Goal: Information Seeking & Learning: Learn about a topic

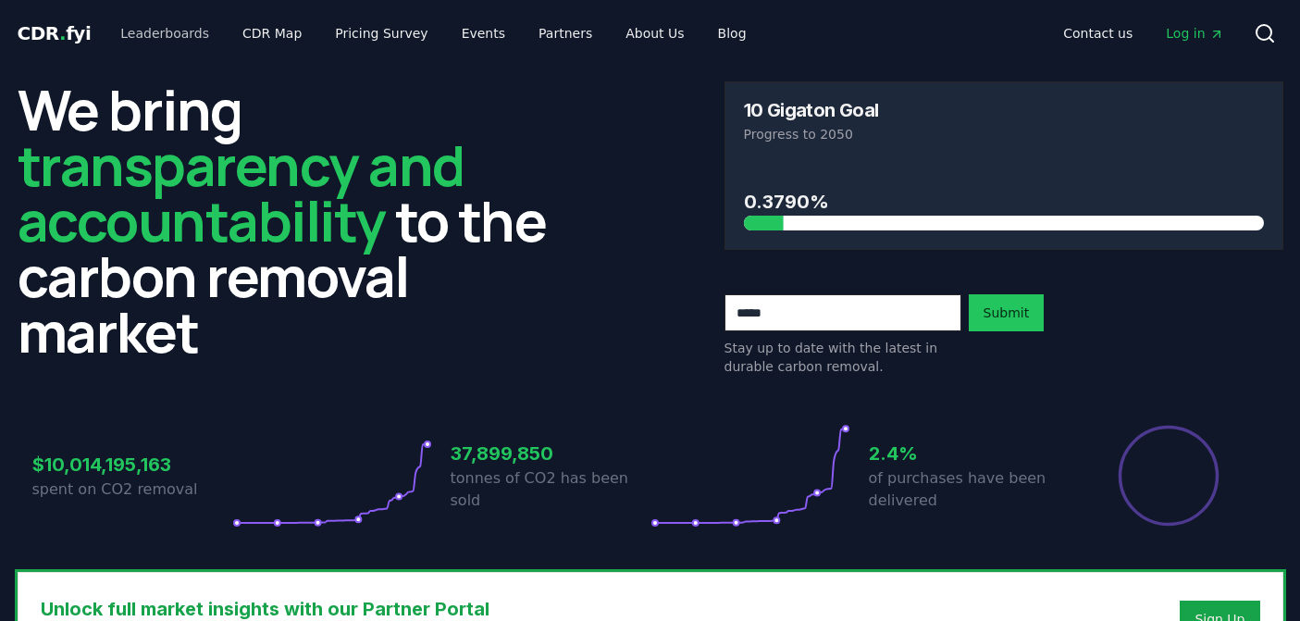
click at [158, 37] on link "Leaderboards" at bounding box center [164, 33] width 118 height 33
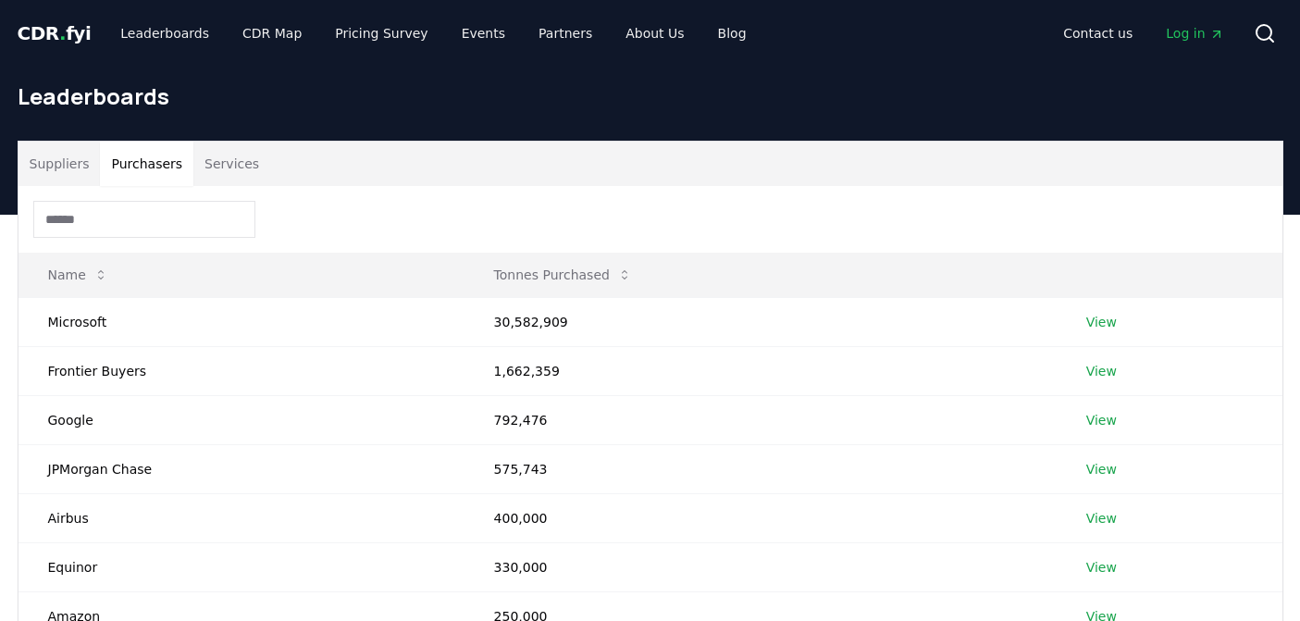
click at [145, 161] on button "Purchasers" at bounding box center [146, 164] width 93 height 44
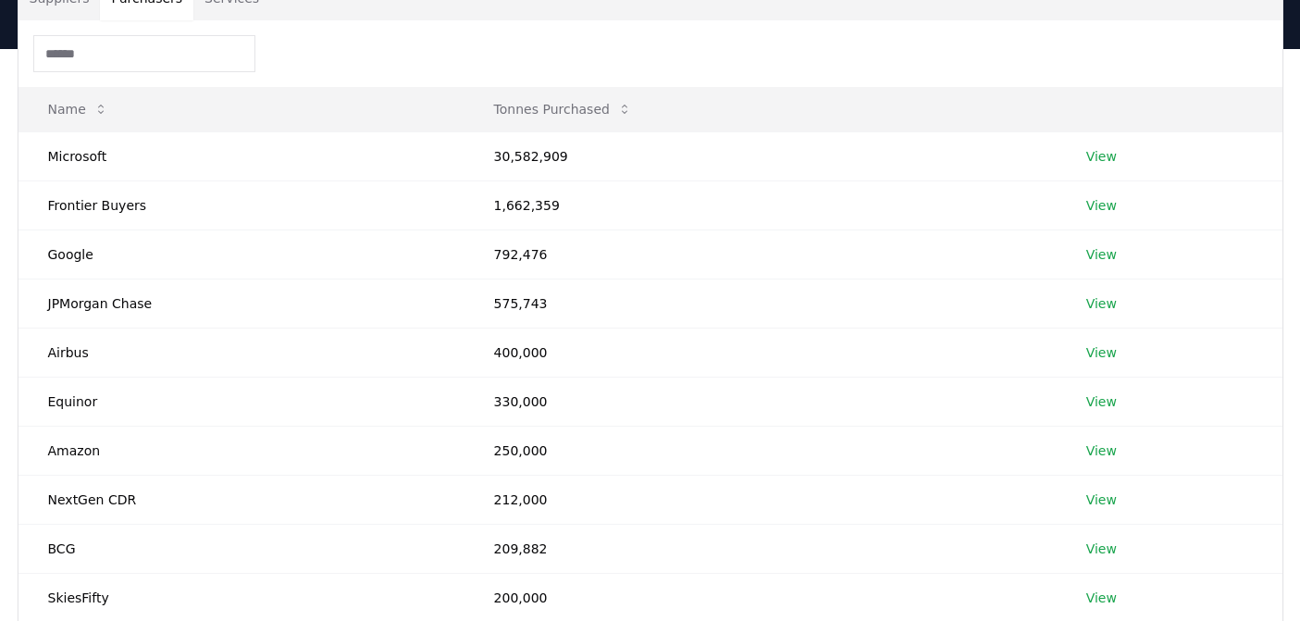
scroll to position [183, 0]
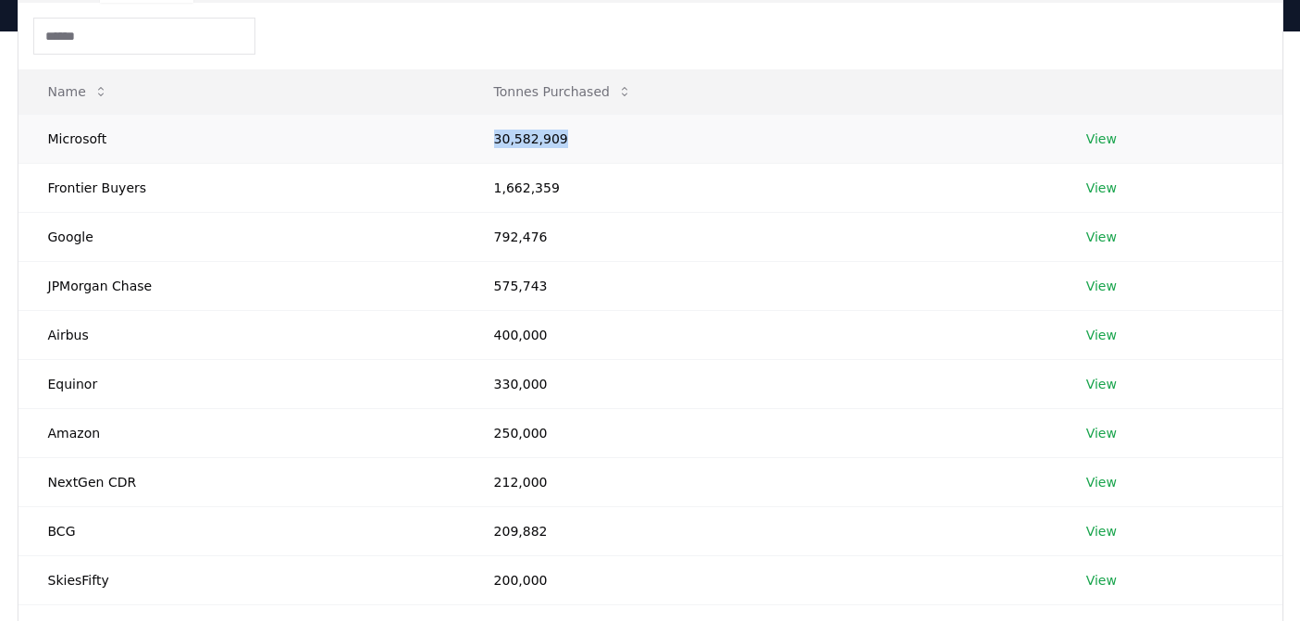
drag, startPoint x: 488, startPoint y: 139, endPoint x: 609, endPoint y: 136, distance: 121.2
click at [609, 136] on td "30,582,909" at bounding box center [760, 138] width 592 height 49
click at [606, 180] on td "1,662,359" at bounding box center [760, 187] width 592 height 49
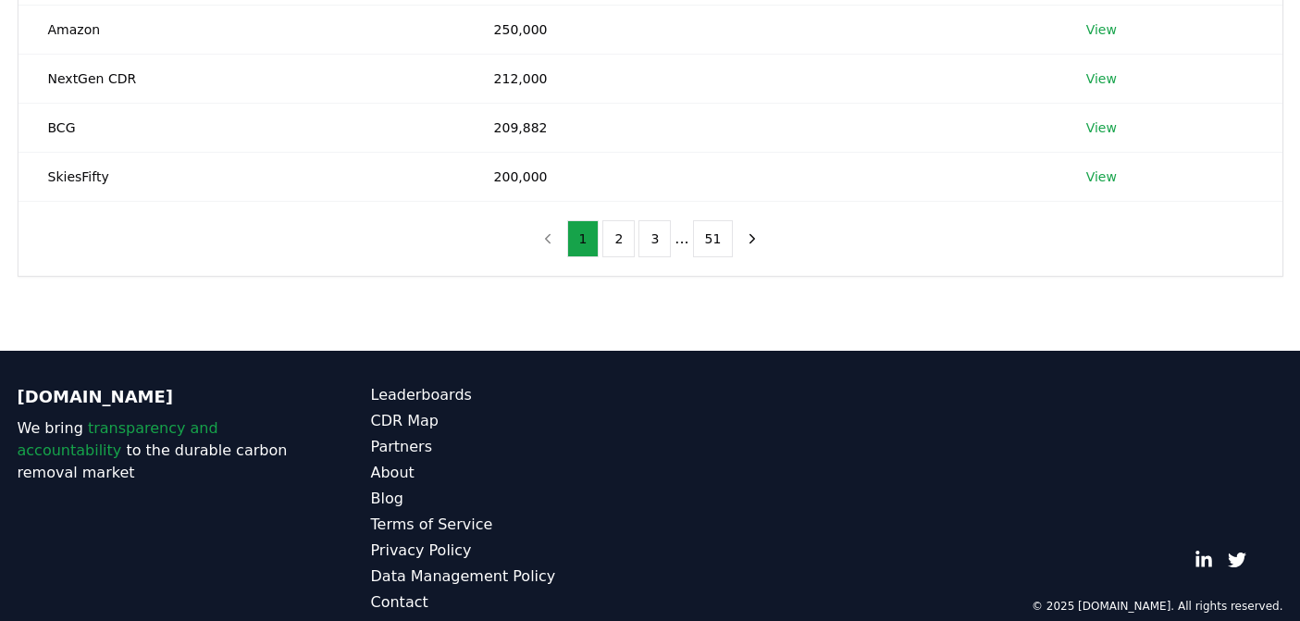
scroll to position [580, 0]
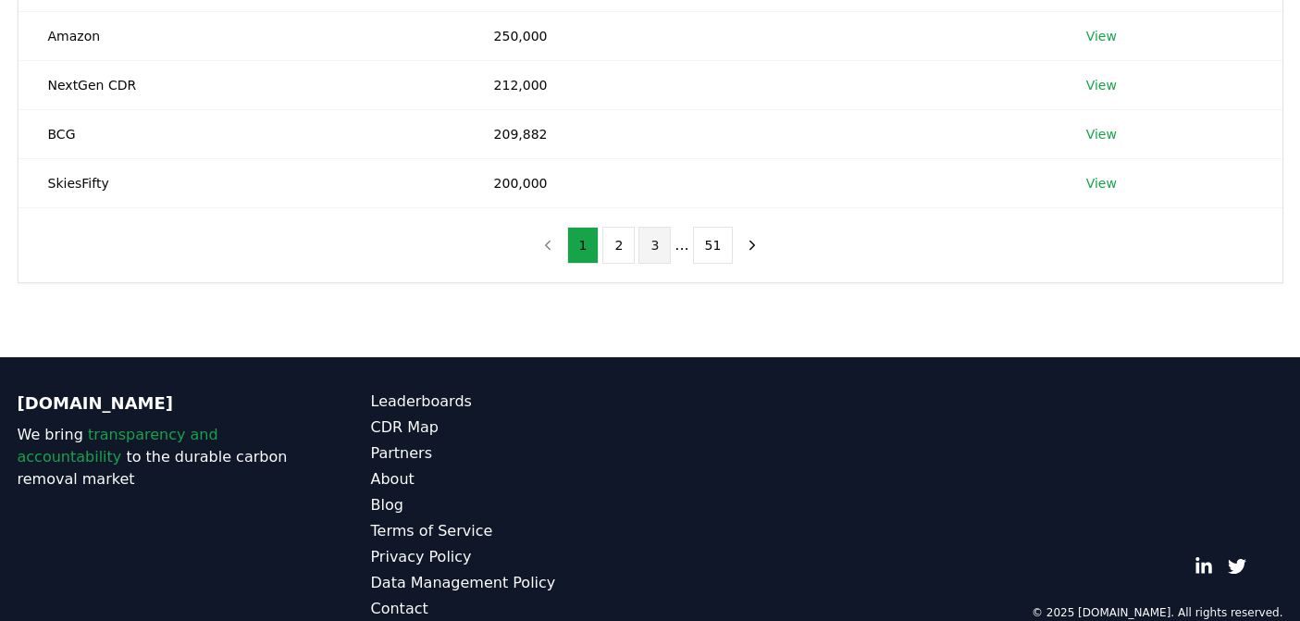
click at [650, 241] on button "3" at bounding box center [654, 245] width 32 height 37
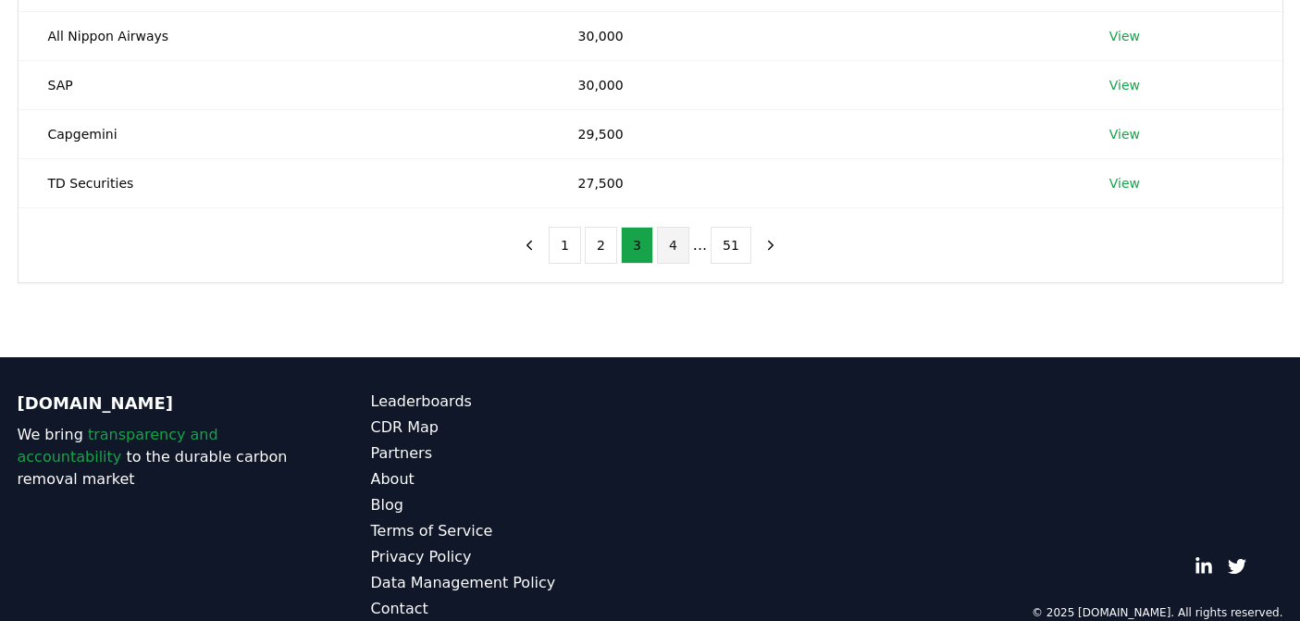
click at [673, 240] on button "4" at bounding box center [673, 245] width 32 height 37
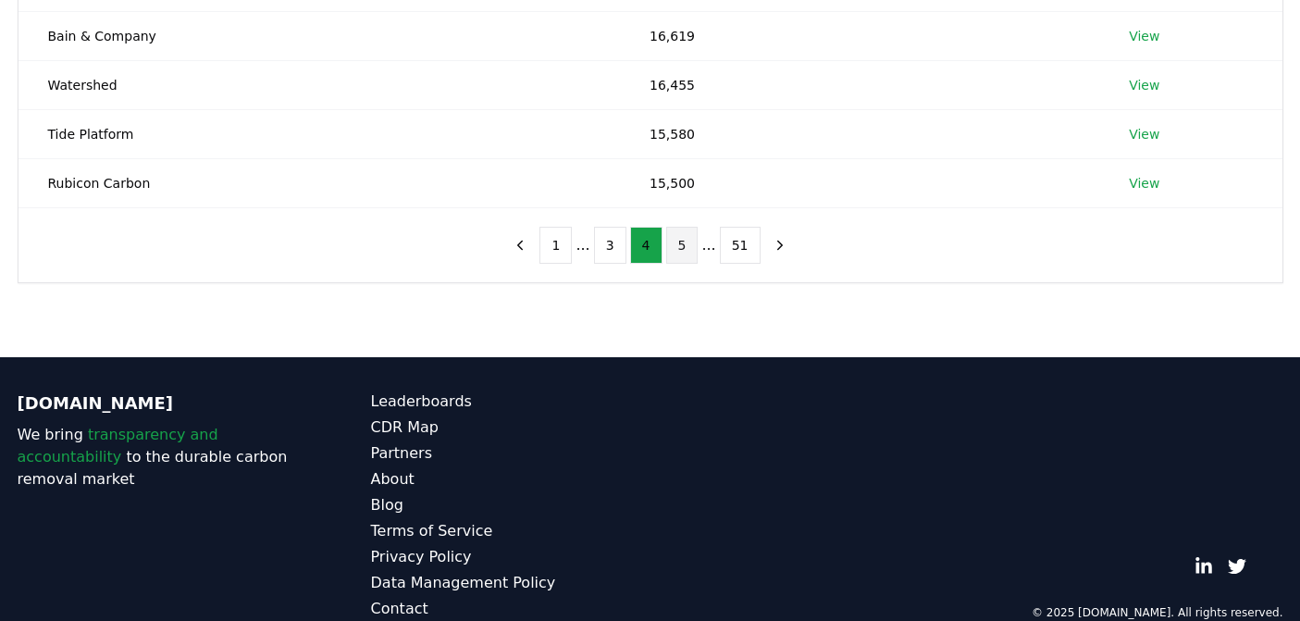
click at [678, 236] on button "5" at bounding box center [682, 245] width 32 height 37
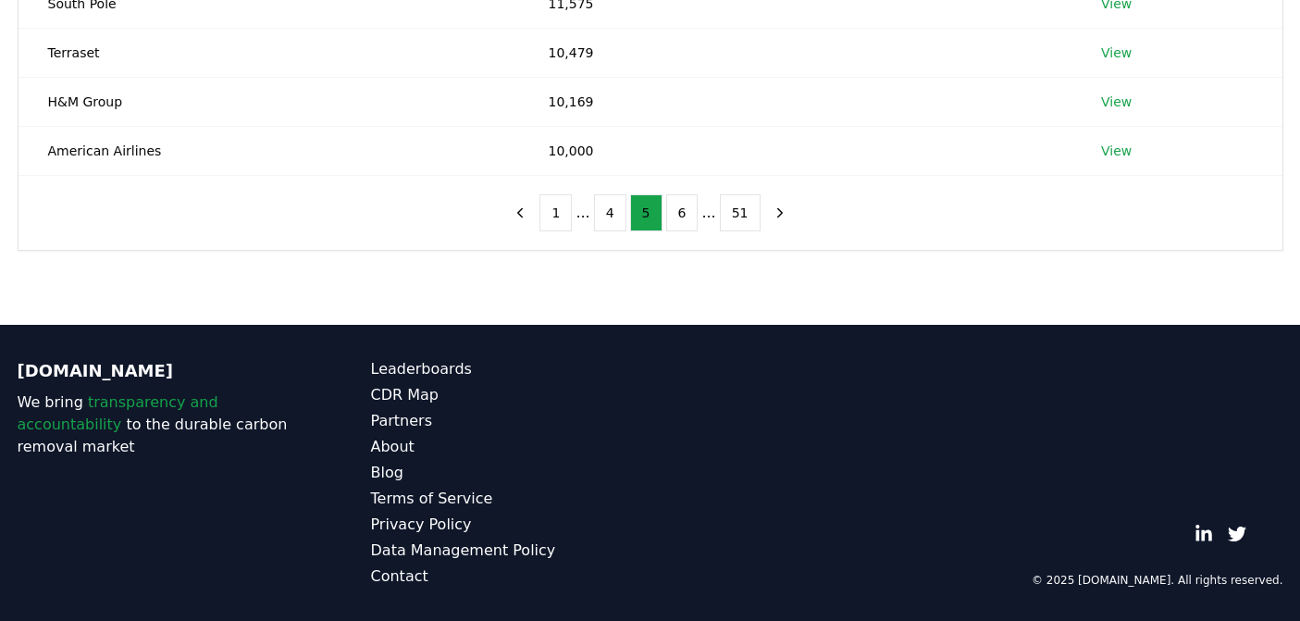
scroll to position [612, 0]
click at [673, 208] on button "6" at bounding box center [682, 212] width 32 height 37
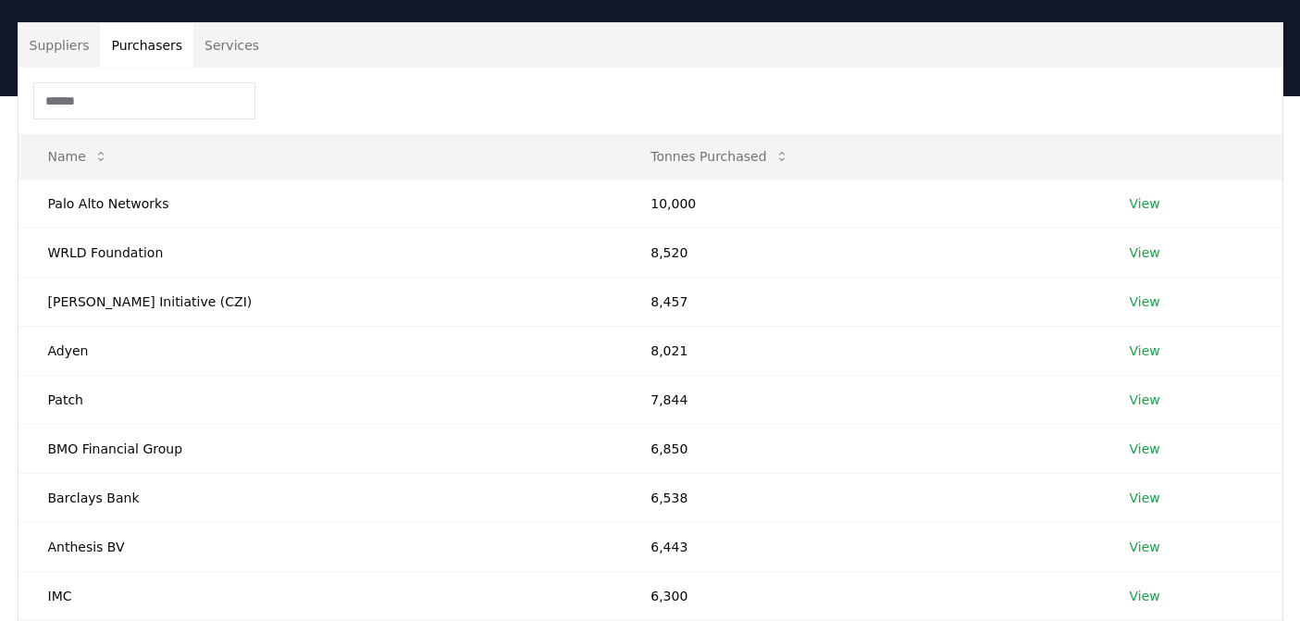
scroll to position [120, 0]
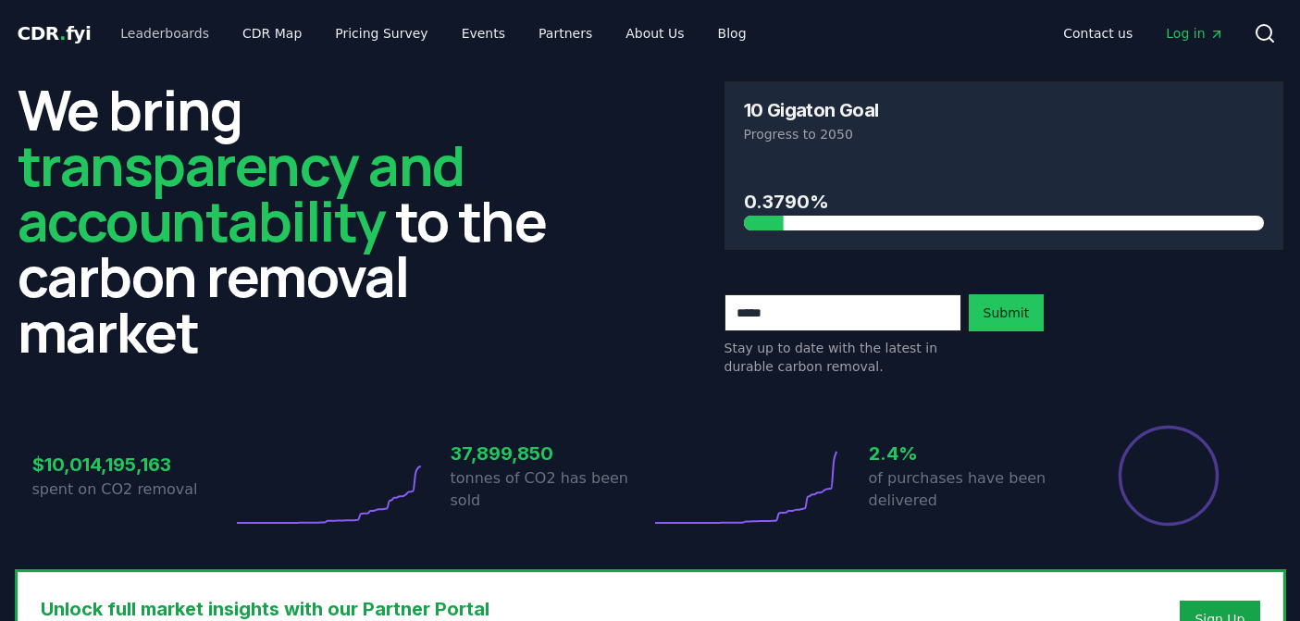
click at [174, 19] on link "Leaderboards" at bounding box center [164, 33] width 118 height 33
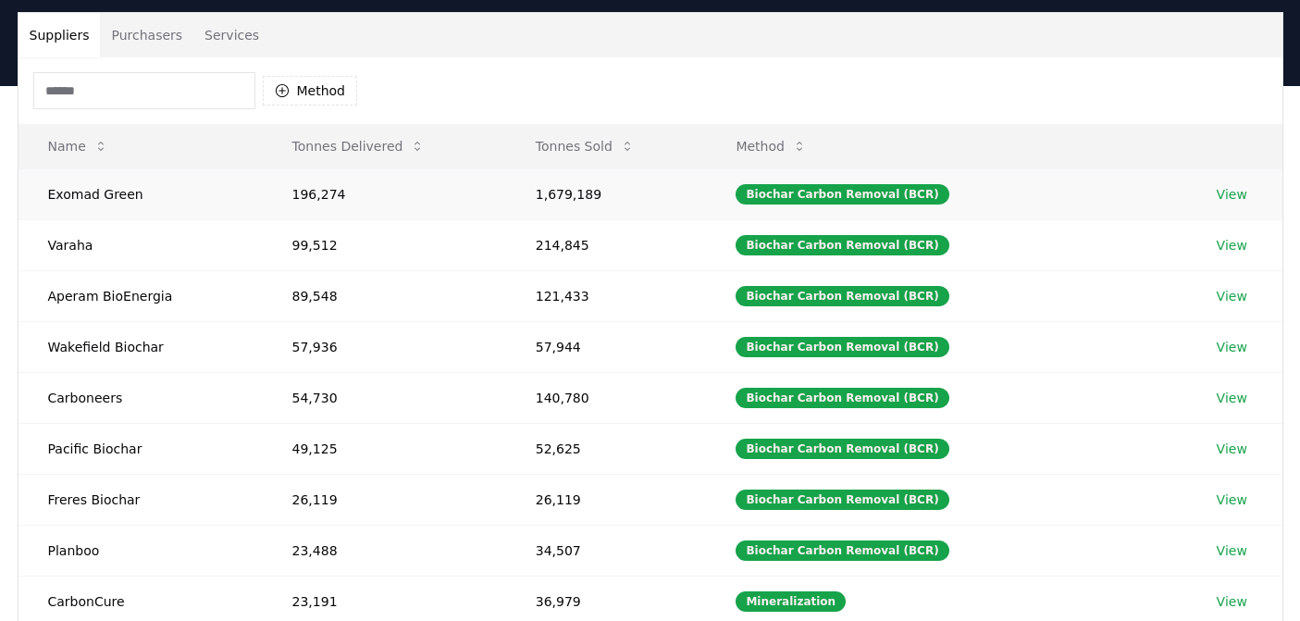
scroll to position [126, 0]
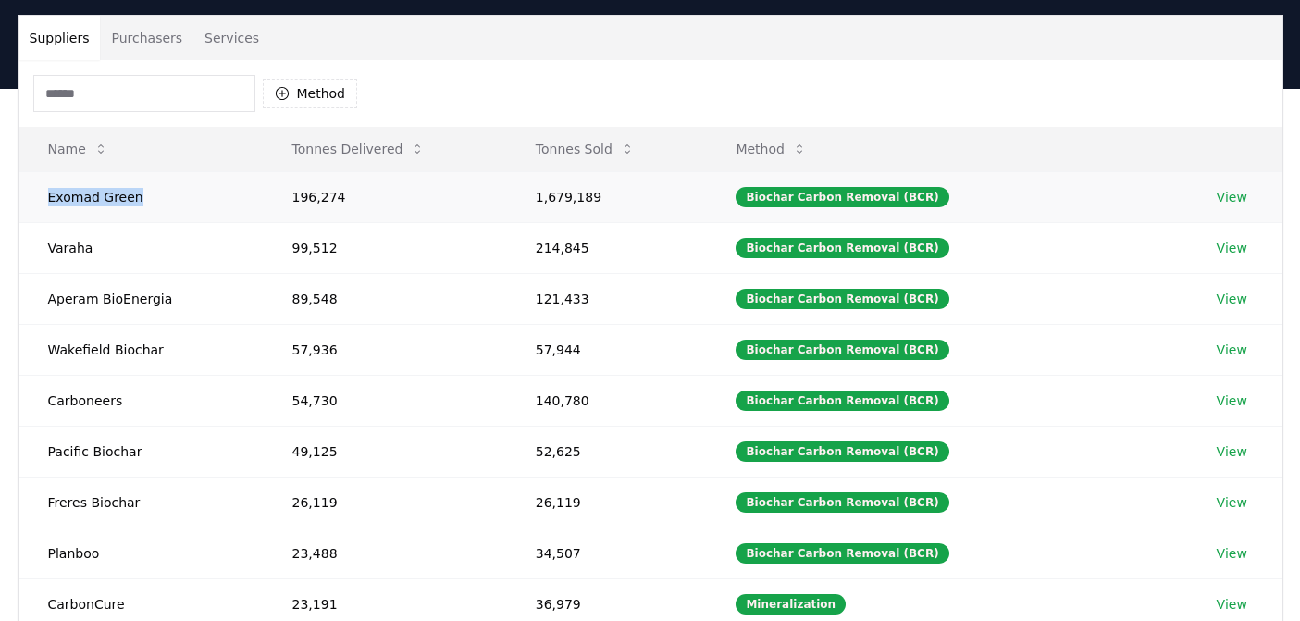
drag, startPoint x: 141, startPoint y: 198, endPoint x: 38, endPoint y: 191, distance: 103.0
click at [37, 192] on td "Exomad Green" at bounding box center [141, 196] width 244 height 51
drag, startPoint x: 62, startPoint y: 446, endPoint x: 118, endPoint y: 446, distance: 56.4
click at [118, 446] on td "Pacific Biochar" at bounding box center [141, 451] width 244 height 51
drag, startPoint x: 56, startPoint y: 500, endPoint x: 116, endPoint y: 497, distance: 60.2
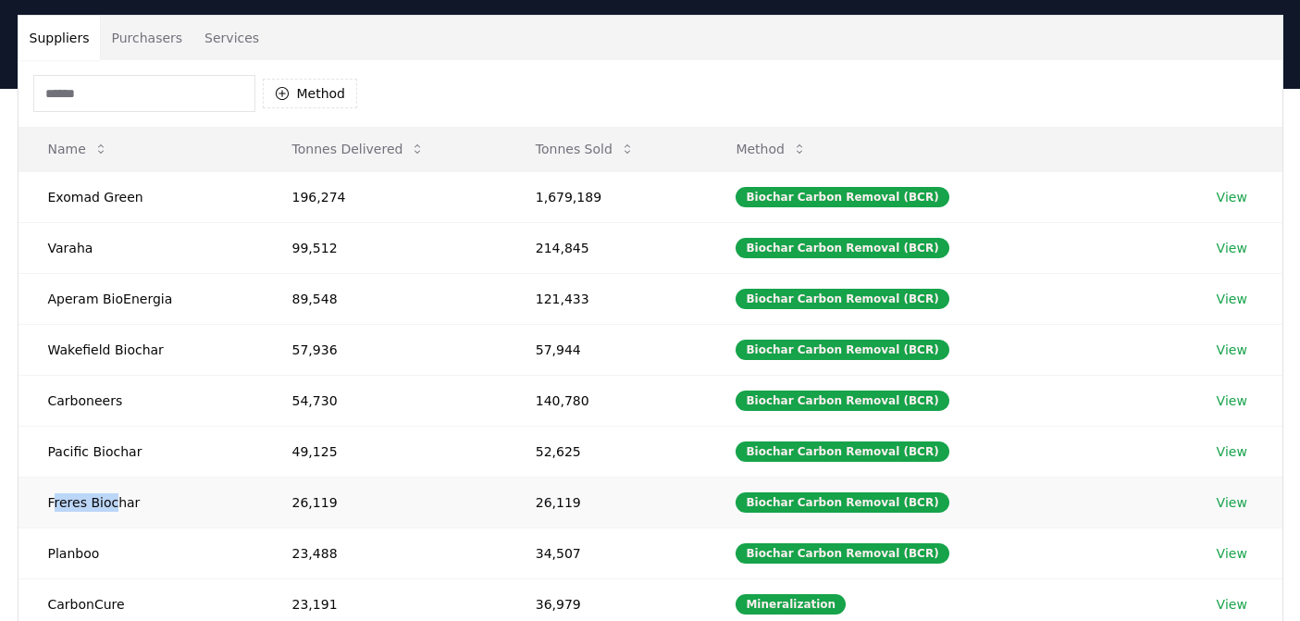
click at [116, 497] on td "Freres Biochar" at bounding box center [141, 501] width 244 height 51
click at [155, 545] on td "Planboo" at bounding box center [141, 552] width 244 height 51
drag, startPoint x: 48, startPoint y: 555, endPoint x: 131, endPoint y: 555, distance: 83.3
click at [135, 555] on td "Planboo" at bounding box center [141, 552] width 244 height 51
click at [134, 392] on td "Carboneers" at bounding box center [141, 400] width 244 height 51
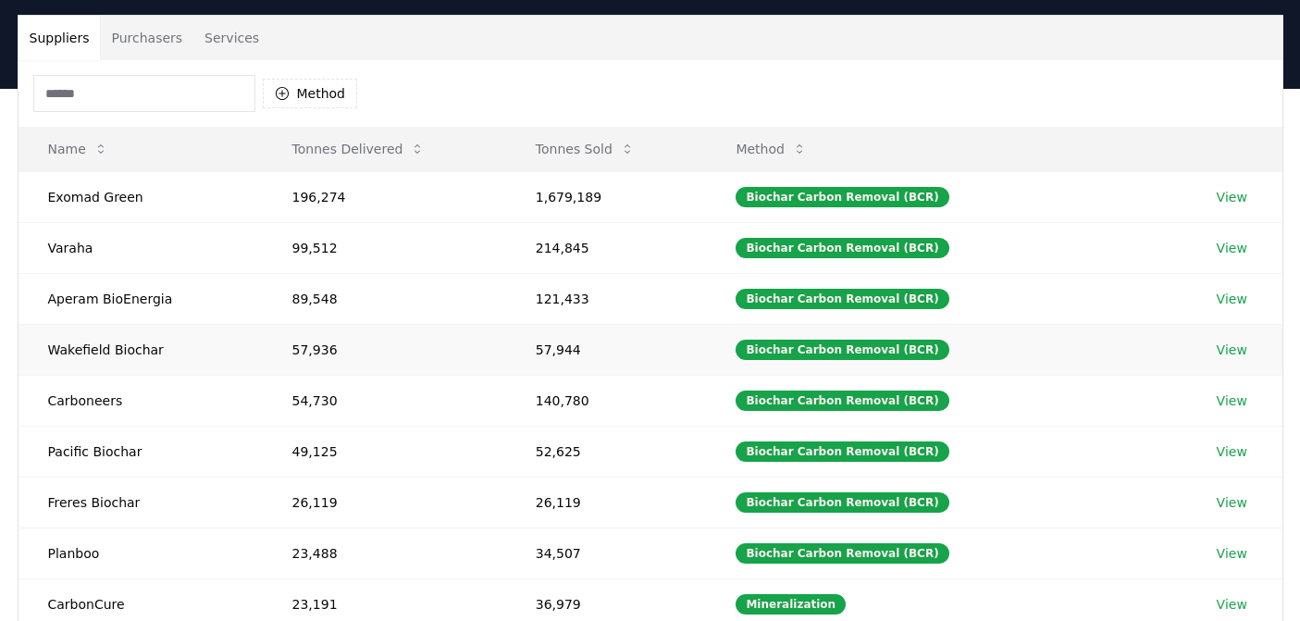
drag, startPoint x: 79, startPoint y: 336, endPoint x: 129, endPoint y: 336, distance: 50.0
click at [129, 336] on td "Wakefield Biochar" at bounding box center [141, 349] width 244 height 51
